Goal: Navigation & Orientation: Find specific page/section

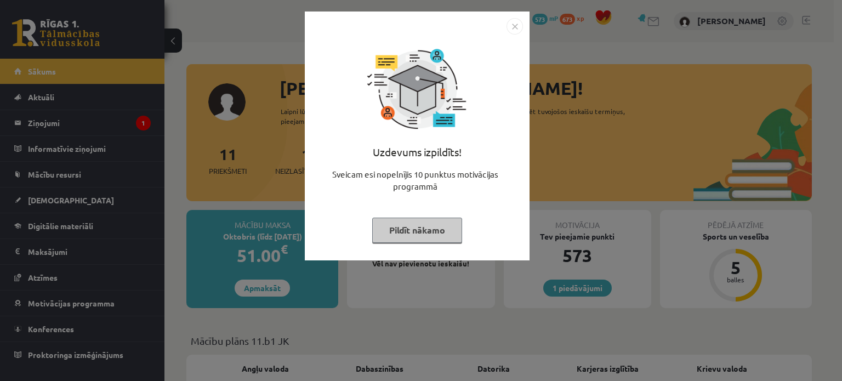
click at [438, 230] on button "Pildīt nākamo" at bounding box center [417, 230] width 90 height 25
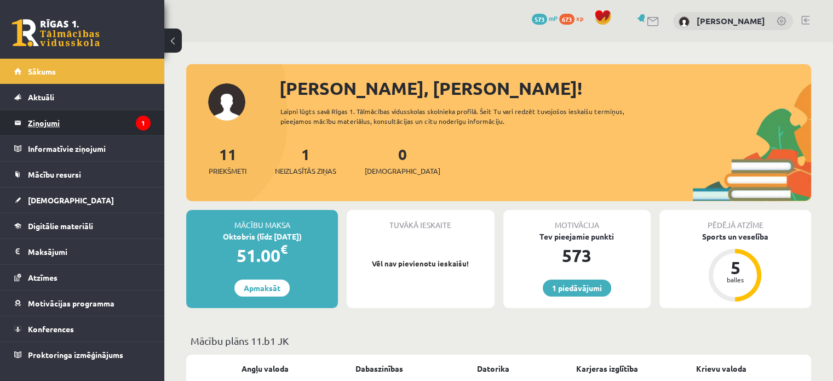
click at [65, 116] on legend "Ziņojumi 1" at bounding box center [89, 122] width 123 height 25
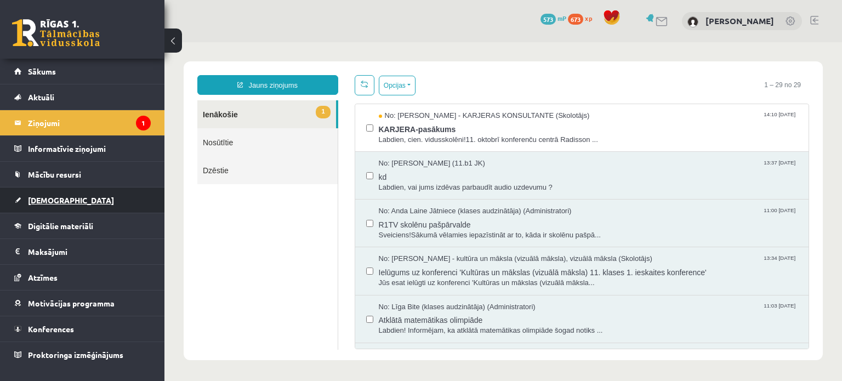
click at [44, 197] on span "[DEMOGRAPHIC_DATA]" at bounding box center [71, 200] width 86 height 10
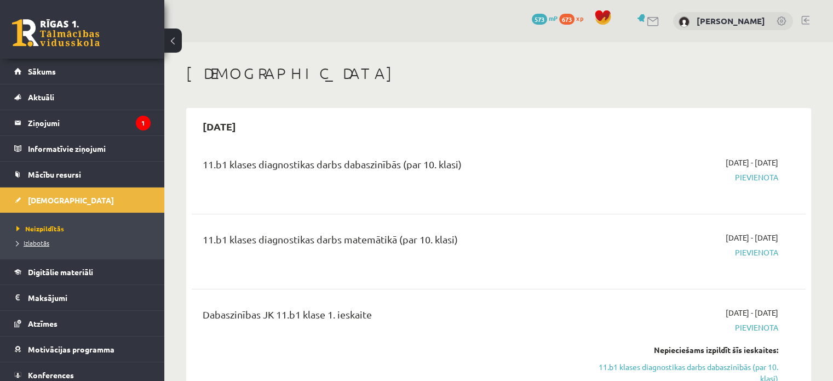
click at [39, 243] on span "Izlabotās" at bounding box center [32, 242] width 33 height 9
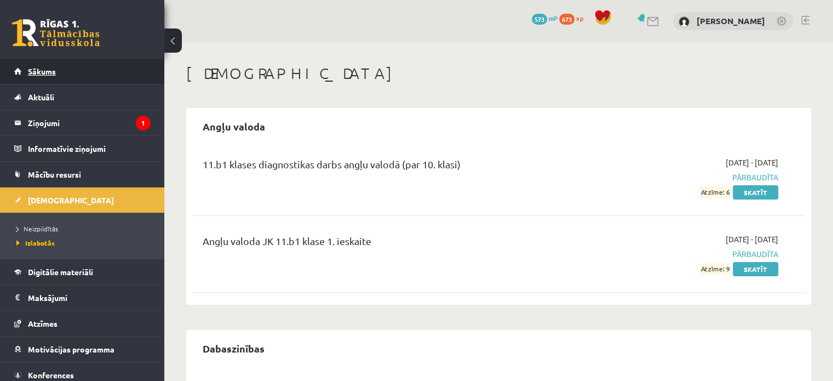
click at [42, 76] on link "Sākums" at bounding box center [82, 71] width 136 height 25
